Goal: Communication & Community: Connect with others

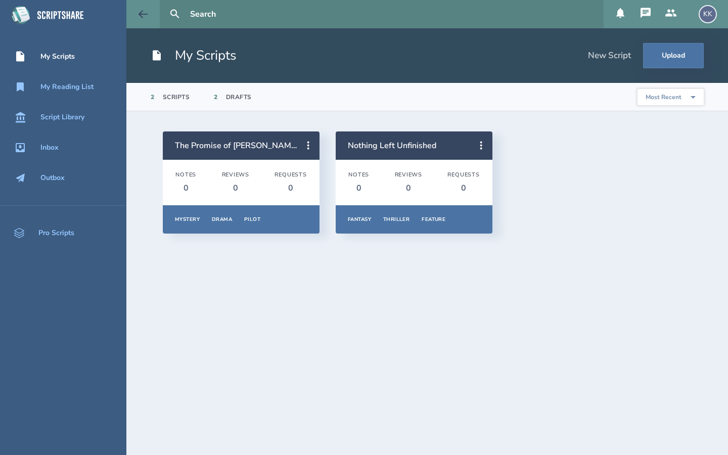
click at [137, 20] on button at bounding box center [142, 14] width 33 height 28
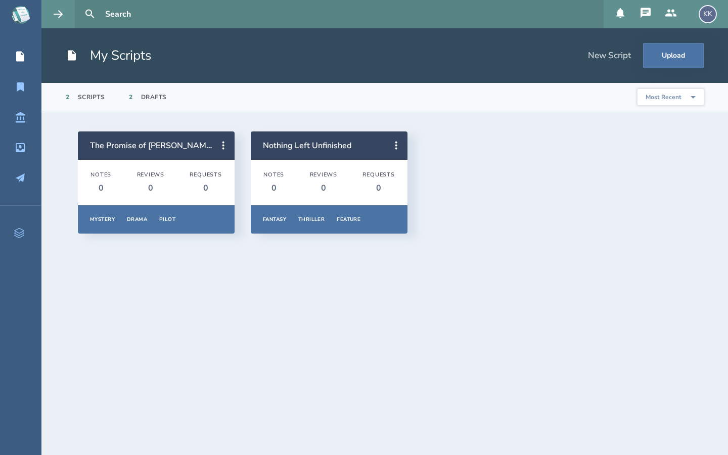
click at [120, 15] on input "text" at bounding box center [350, 14] width 499 height 28
type input "L"
type input "[PERSON_NAME]"
click at [79, 3] on button at bounding box center [90, 14] width 22 height 22
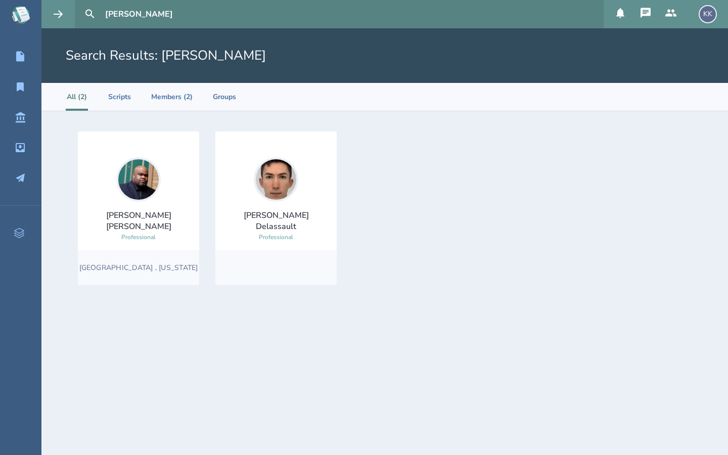
click at [310, 186] on div "[PERSON_NAME] Professional" at bounding box center [275, 199] width 121 height 85
click at [297, 193] on div at bounding box center [276, 179] width 45 height 45
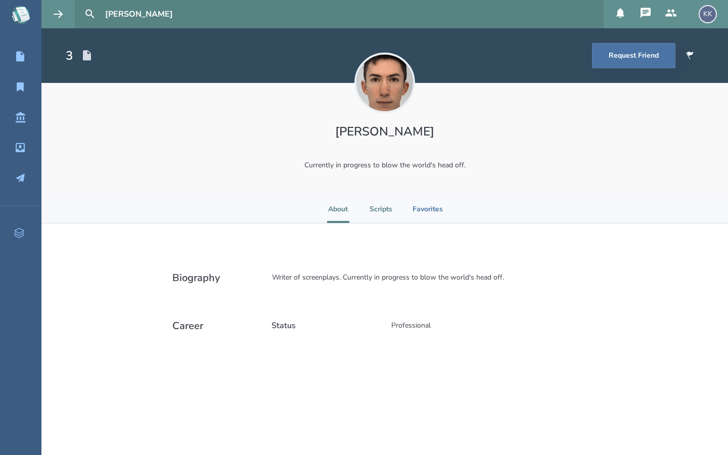
click at [379, 210] on li "Scripts" at bounding box center [381, 209] width 23 height 28
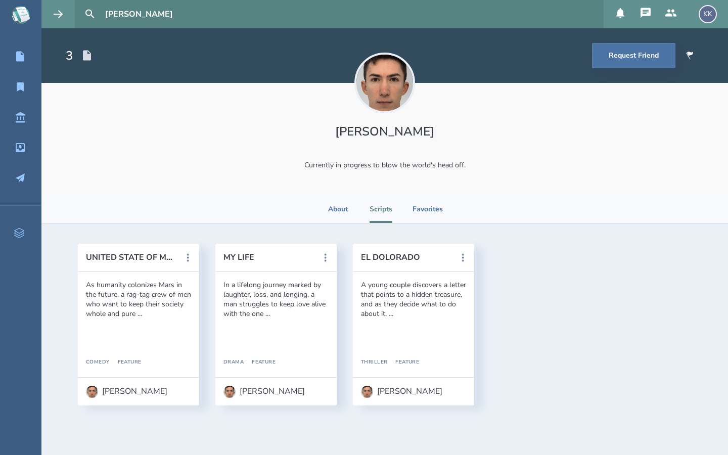
click at [138, 315] on div "As humanity colonizes Mars in the future, a rag-tag crew of men who want to kee…" at bounding box center [138, 299] width 105 height 38
click at [148, 287] on div "As humanity colonizes Mars in the future, a rag-tag crew of men who want to kee…" at bounding box center [138, 299] width 105 height 38
click at [184, 257] on icon at bounding box center [188, 258] width 12 height 12
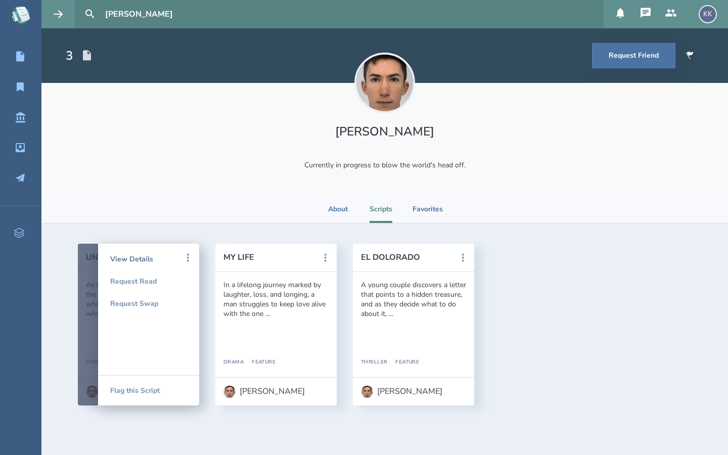
click at [153, 256] on div "View Details" at bounding box center [148, 259] width 77 height 22
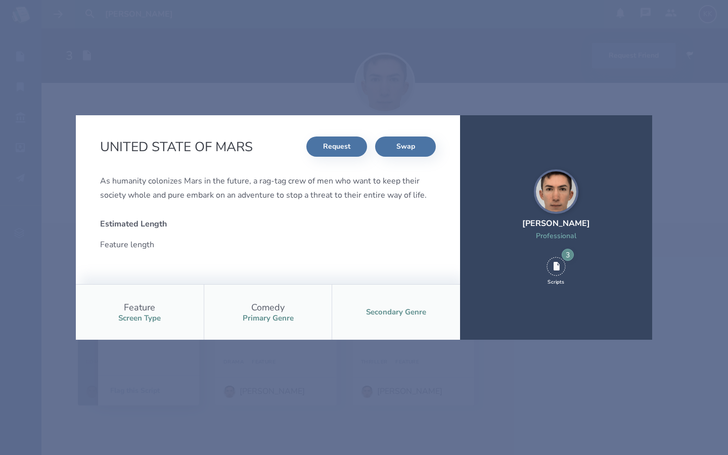
click at [239, 105] on div "UNITED STATE OF MARS Request Swap As humanity colonizes Mars in the future, a r…" at bounding box center [364, 227] width 728 height 455
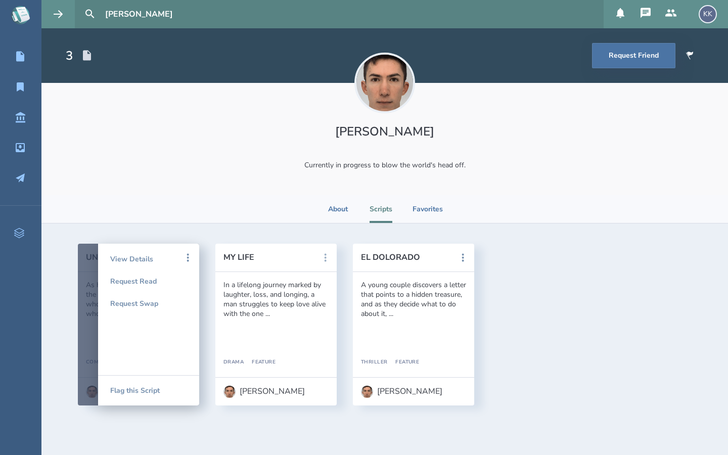
click at [324, 262] on icon at bounding box center [326, 258] width 12 height 12
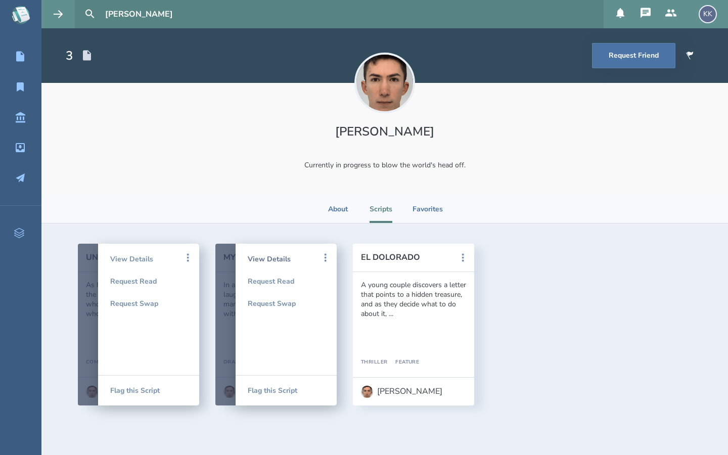
click at [289, 258] on div "View Details" at bounding box center [286, 259] width 77 height 22
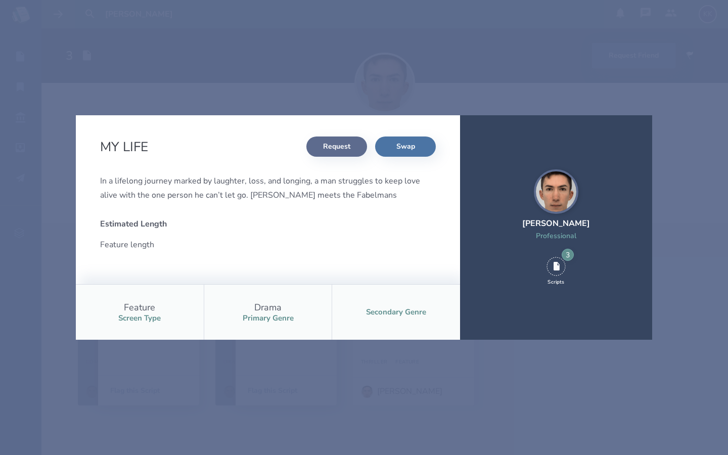
click at [343, 149] on button "Request" at bounding box center [336, 147] width 61 height 20
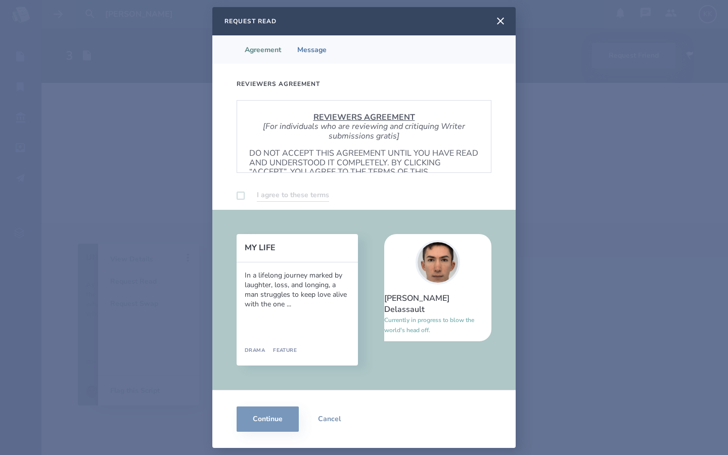
click at [243, 194] on label at bounding box center [241, 196] width 8 height 8
click at [385, 155] on p "DO NOT ACCEPT THIS AGREEMENT UNTIL YOU HAVE READ AND UNDERSTOOD IT COMPLETELY. …" at bounding box center [364, 167] width 230 height 37
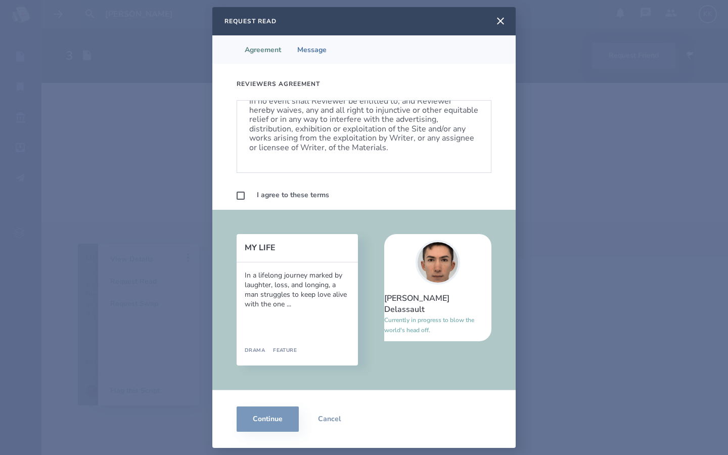
scroll to position [612, 0]
click at [239, 195] on label at bounding box center [241, 196] width 8 height 8
checkbox input "true"
click at [278, 416] on button "Continue" at bounding box center [268, 419] width 62 height 25
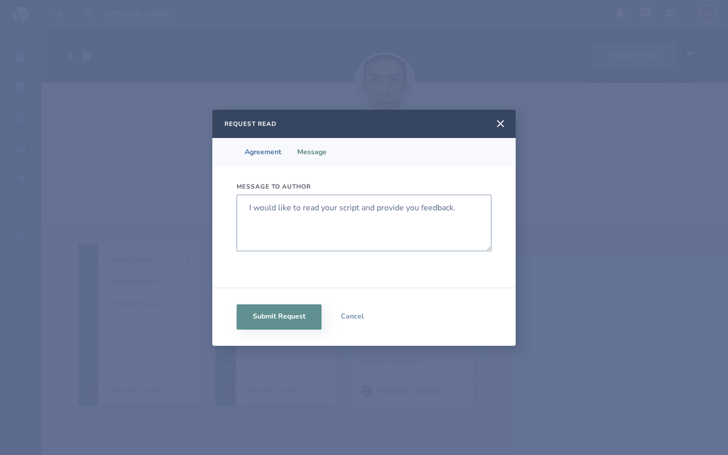
click at [290, 211] on textarea "I would like to read your script and provide you feedback." at bounding box center [364, 223] width 255 height 57
click at [249, 208] on textarea "I would like to read your script and provide you feedback." at bounding box center [364, 223] width 255 height 57
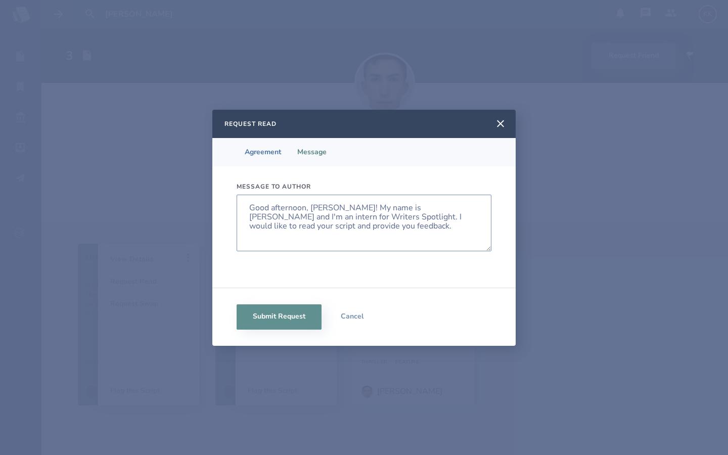
click at [405, 208] on textarea "Good afternoon, [PERSON_NAME]! My name is [PERSON_NAME] and I'm an intern for W…" at bounding box center [364, 223] width 255 height 57
click at [315, 217] on textarea "Good afternoon, [PERSON_NAME]! My name is [PERSON_NAME] and I'm an intern for W…" at bounding box center [364, 223] width 255 height 57
click at [406, 208] on textarea "Good afternoon, [PERSON_NAME]! My name is [PERSON_NAME] and I'm an intern for W…" at bounding box center [364, 223] width 255 height 57
click at [315, 217] on textarea "Good afternoon, [PERSON_NAME]! My name is [PERSON_NAME] and I'm an intern for W…" at bounding box center [364, 223] width 255 height 57
click at [300, 228] on textarea "Good afternoon, [PERSON_NAME]! My name is [PERSON_NAME] and I'm an intern for W…" at bounding box center [364, 223] width 255 height 57
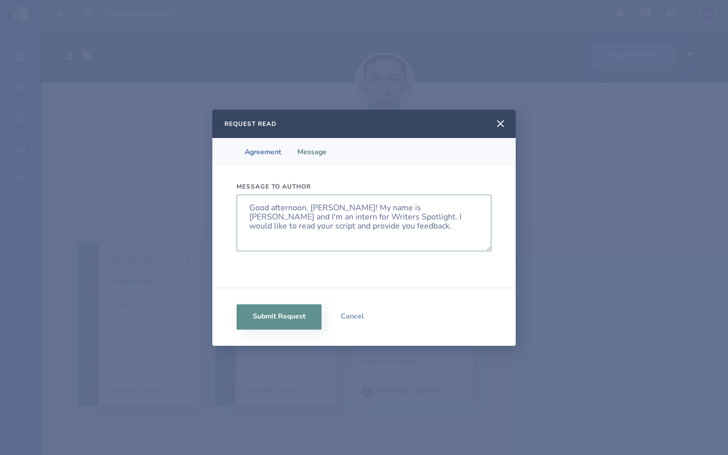
click at [316, 217] on textarea "Good afternoon, [PERSON_NAME]! My name is [PERSON_NAME] and I'm an intern for W…" at bounding box center [364, 223] width 255 height 57
click at [428, 216] on textarea "Good afternoon, [PERSON_NAME]! My name is [PERSON_NAME] and I'm an intern for W…" at bounding box center [364, 223] width 255 height 57
click at [453, 216] on textarea "Good afternoon, [PERSON_NAME]! My name is [PERSON_NAME] and I'm an intern for W…" at bounding box center [364, 223] width 255 height 57
click at [456, 217] on textarea "Good afternoon, [PERSON_NAME]! My name is [PERSON_NAME] and I'm an intern for W…" at bounding box center [364, 223] width 255 height 57
click at [273, 227] on textarea "Good afternoon, [PERSON_NAME]! My name is [PERSON_NAME] and I'm an intern for W…" at bounding box center [364, 223] width 255 height 57
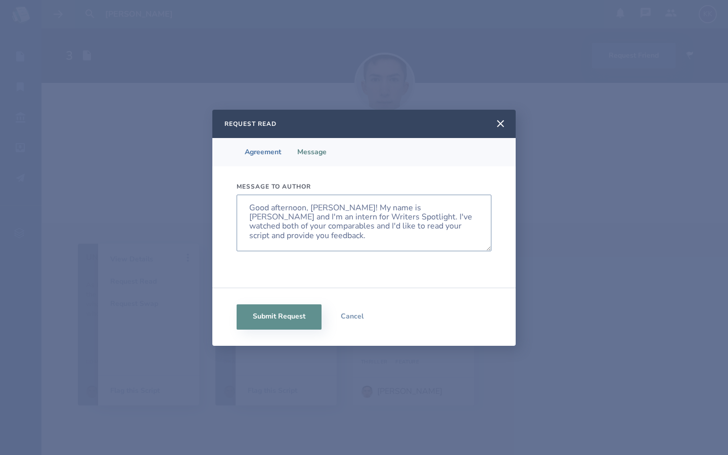
click at [273, 227] on textarea "Good afternoon, [PERSON_NAME]! My name is [PERSON_NAME] and I'm an intern for W…" at bounding box center [364, 223] width 255 height 57
click at [275, 227] on textarea "Good afternoon, [PERSON_NAME]! My name is [PERSON_NAME] and I'm an intern for W…" at bounding box center [364, 223] width 255 height 57
click at [444, 224] on textarea "Good afternoon, [PERSON_NAME]! My name is [PERSON_NAME] and I'm an intern for W…" at bounding box center [364, 223] width 255 height 57
type textarea "Good afternoon, [PERSON_NAME]! My name is [PERSON_NAME] and I'm an intern for W…"
click at [285, 319] on button "Submit Request" at bounding box center [279, 316] width 85 height 25
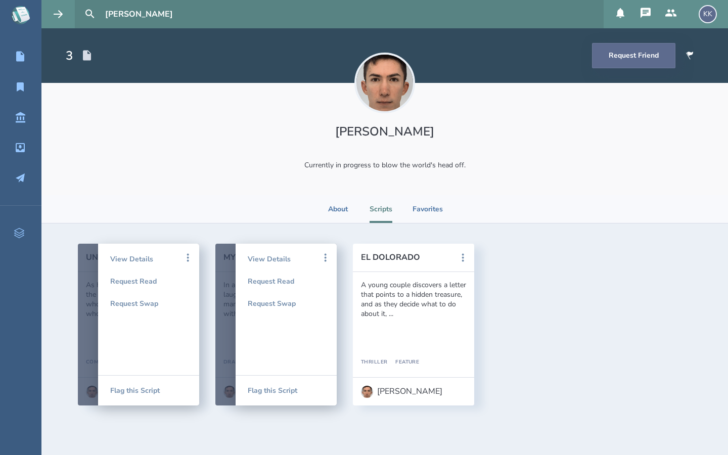
click at [618, 55] on button "Request Friend" at bounding box center [633, 55] width 83 height 25
